Goal: Transaction & Acquisition: Purchase product/service

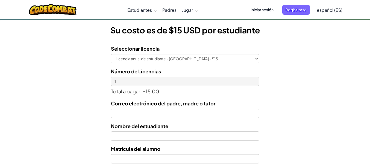
scroll to position [153, 0]
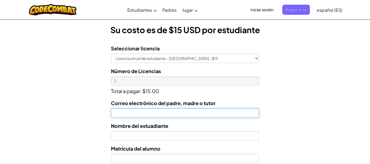
click at [163, 112] on input "Correo electrónico del padre, madre o tutor" at bounding box center [185, 112] width 148 height 9
type input "gmife122925@gmail.com"
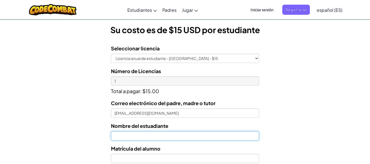
click at [161, 133] on input "text" at bounding box center [185, 135] width 148 height 9
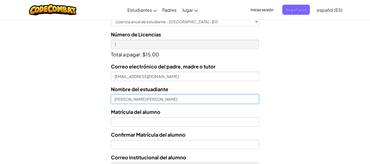
scroll to position [190, 0]
type input "María Fernanda Cota Herrera"
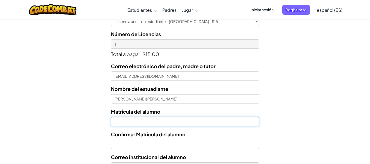
click at [168, 123] on input "Nombre del estuadiante" at bounding box center [185, 121] width 148 height 9
click at [114, 123] on input "7132785" at bounding box center [185, 121] width 148 height 9
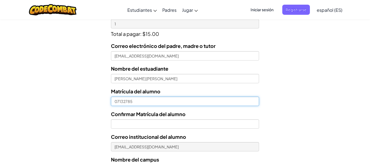
scroll to position [211, 0]
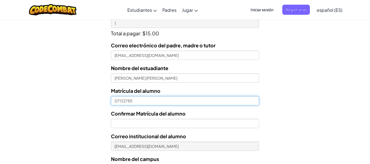
type input "07132785"
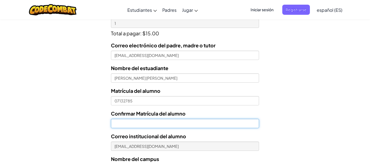
click at [134, 125] on input "Confirmar Matrícula del alumno" at bounding box center [185, 123] width 148 height 9
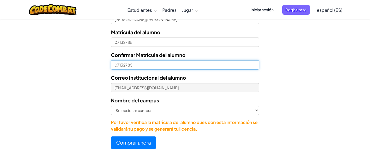
scroll to position [272, 0]
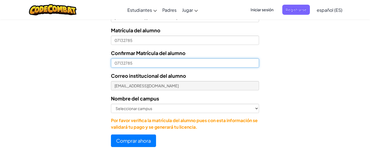
type input "07132785"
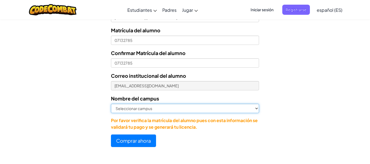
click at [153, 107] on select "Seleccionar campus Cancún Central Chihuahua Ciudad Juárez Ciudad Obregón Cuauti…" at bounding box center [185, 108] width 148 height 9
select select "Ciudad Obregón"
click at [111, 104] on select "Seleccionar campus Cancún Central Chihuahua Ciudad Juárez Ciudad Obregón Cuauti…" at bounding box center [185, 108] width 148 height 9
